Goal: Task Accomplishment & Management: Complete application form

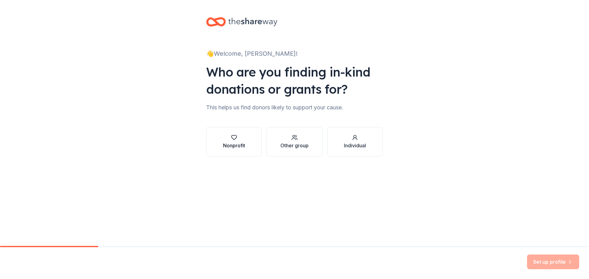
click at [239, 136] on div "button" at bounding box center [234, 138] width 22 height 6
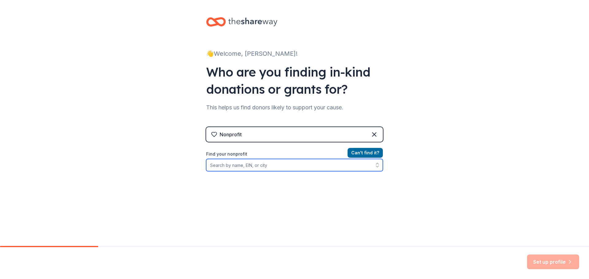
click at [290, 169] on input "Find your nonprofit" at bounding box center [294, 165] width 177 height 12
paste input "[US_EMPLOYER_IDENTIFICATION_NUMBER]"
type input "[US_EMPLOYER_IDENTIFICATION_NUMBER]"
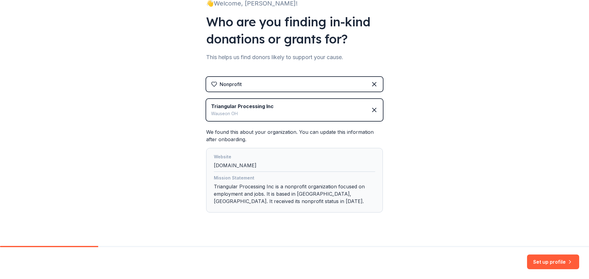
scroll to position [59, 0]
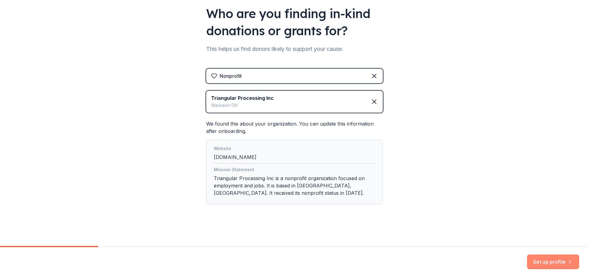
click at [549, 259] on button "Set up profile" at bounding box center [553, 262] width 52 height 15
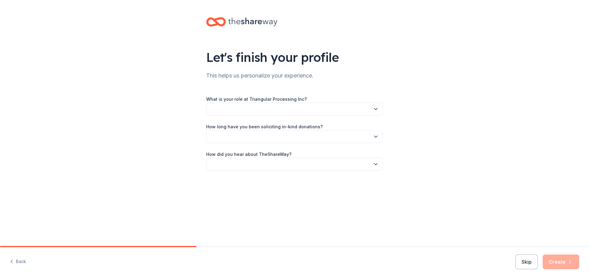
click at [311, 101] on div "What is your role at Triangular Processing Inc?" at bounding box center [294, 105] width 177 height 20
click at [310, 106] on button "button" at bounding box center [294, 109] width 177 height 13
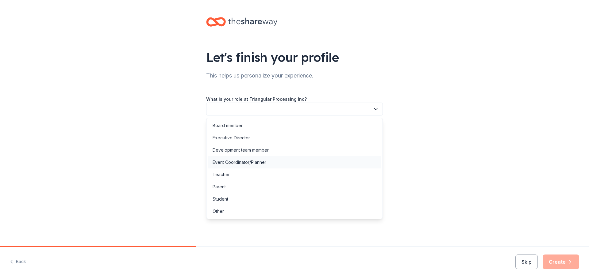
click at [270, 164] on div "Event Coordinator/Planner" at bounding box center [295, 162] width 174 height 12
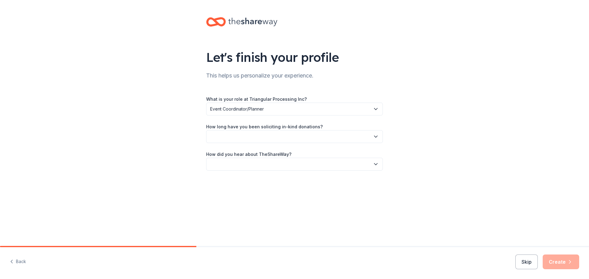
click at [294, 140] on button "button" at bounding box center [294, 136] width 177 height 13
click at [257, 193] on div "More than 5 years" at bounding box center [295, 190] width 174 height 12
click at [274, 168] on button "button" at bounding box center [294, 164] width 177 height 13
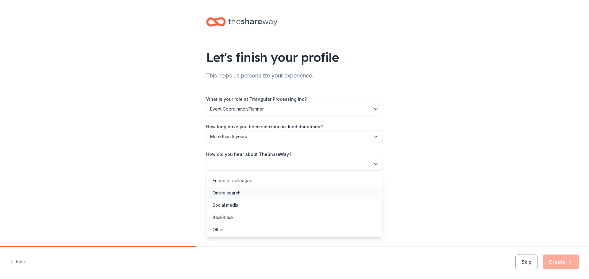
click at [252, 193] on div "Online search" at bounding box center [295, 193] width 174 height 12
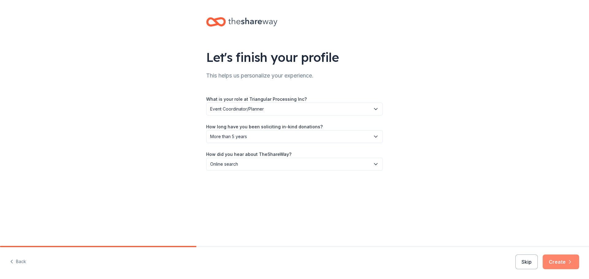
click at [561, 263] on button "Create" at bounding box center [561, 262] width 37 height 15
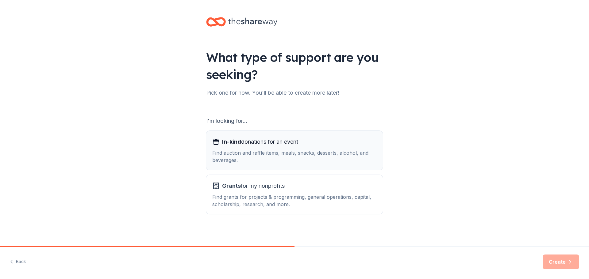
click at [295, 150] on div "Find auction and raffle items, meals, snacks, desserts, alcohol, and beverages." at bounding box center [294, 156] width 164 height 15
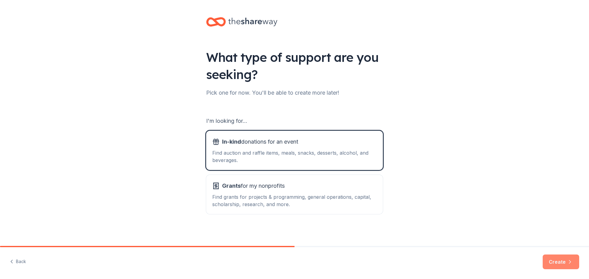
click at [553, 264] on button "Create" at bounding box center [561, 262] width 37 height 15
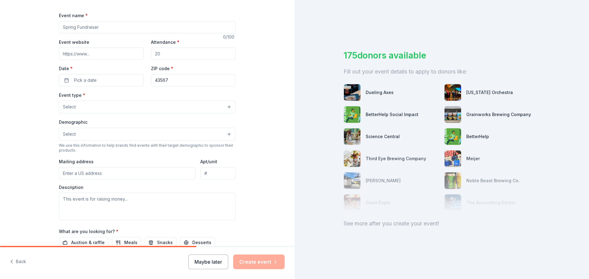
scroll to position [84, 0]
click at [79, 32] on input "Event name *" at bounding box center [147, 27] width 177 height 12
type input "Delta Eagles"
